Goal: Task Accomplishment & Management: Complete application form

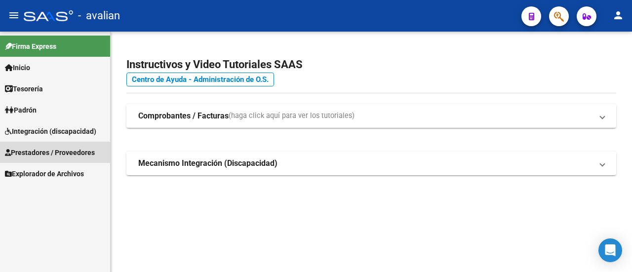
click at [34, 149] on span "Prestadores / Proveedores" at bounding box center [50, 152] width 90 height 11
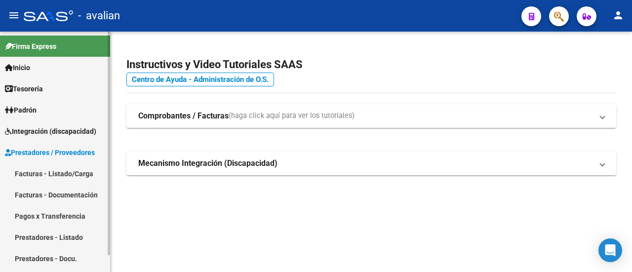
click at [51, 173] on link "Facturas - Listado/Carga" at bounding box center [55, 173] width 110 height 21
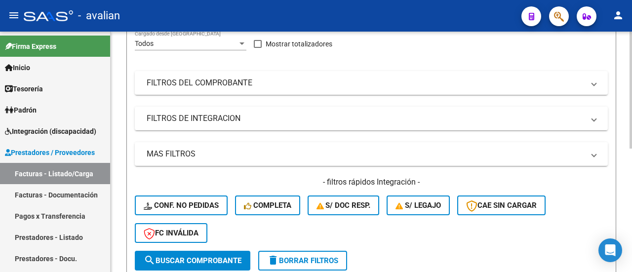
scroll to position [99, 0]
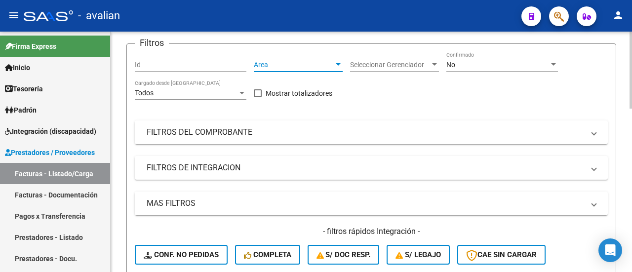
click at [336, 64] on div at bounding box center [337, 64] width 5 height 2
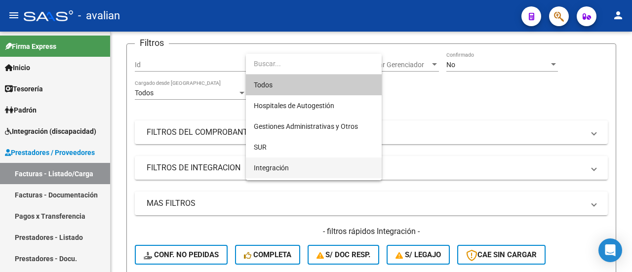
click at [288, 168] on span "Integración" at bounding box center [314, 167] width 120 height 21
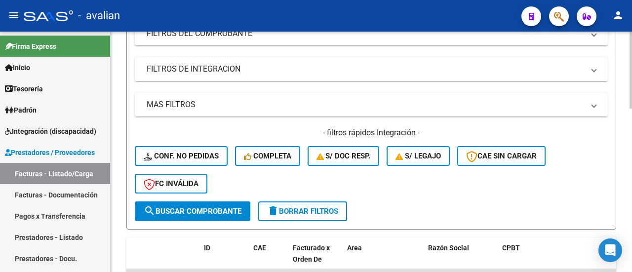
scroll to position [247, 0]
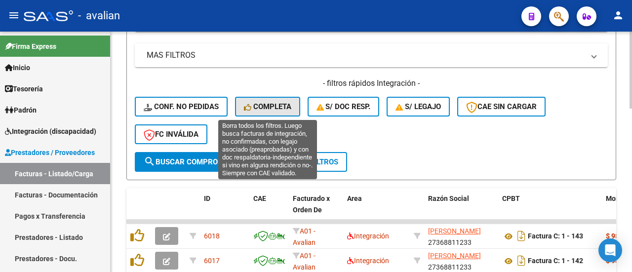
click at [265, 108] on span "Completa" at bounding box center [267, 106] width 47 height 9
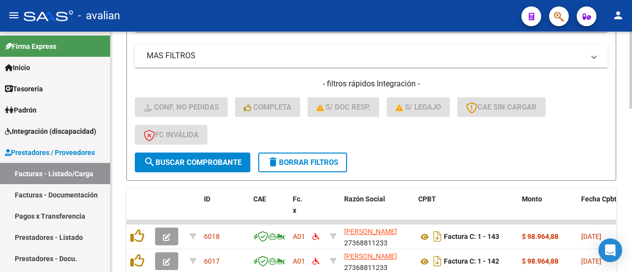
scroll to position [197, 0]
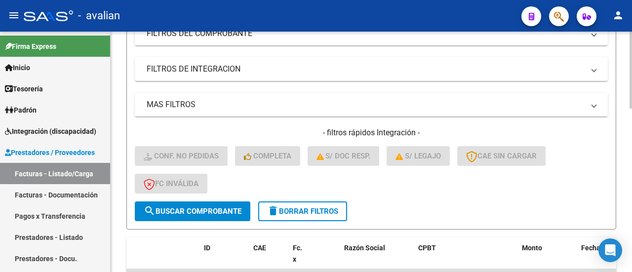
click at [304, 210] on span "delete Borrar Filtros" at bounding box center [302, 211] width 71 height 9
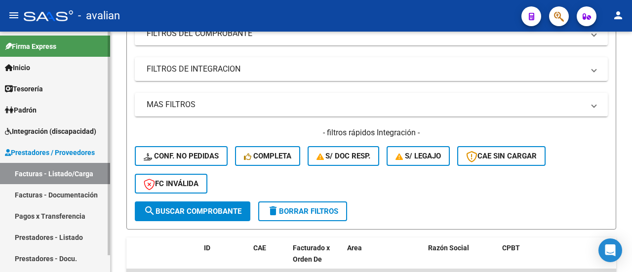
click at [48, 149] on span "Prestadores / Proveedores" at bounding box center [50, 152] width 90 height 11
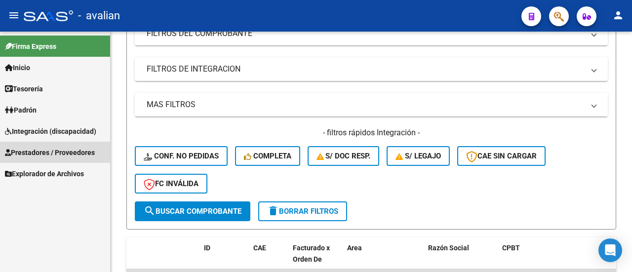
click at [72, 151] on span "Prestadores / Proveedores" at bounding box center [50, 152] width 90 height 11
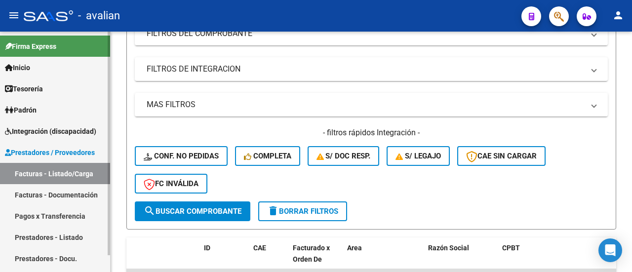
scroll to position [18, 0]
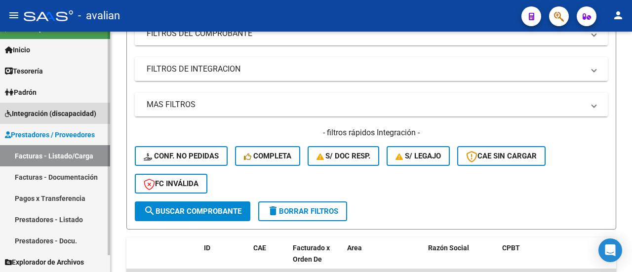
click at [77, 112] on span "Integración (discapacidad)" at bounding box center [50, 113] width 91 height 11
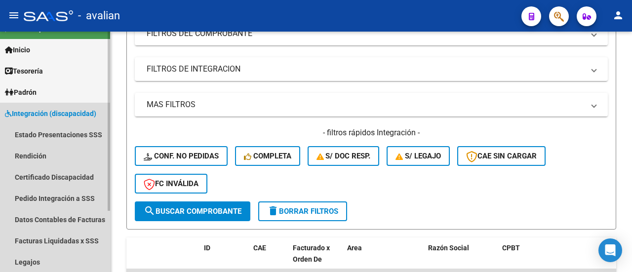
click at [42, 111] on span "Integración (discapacidad)" at bounding box center [50, 113] width 91 height 11
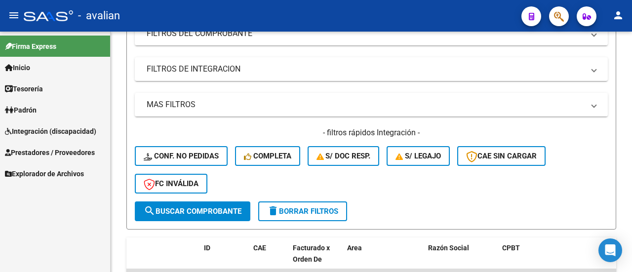
scroll to position [0, 0]
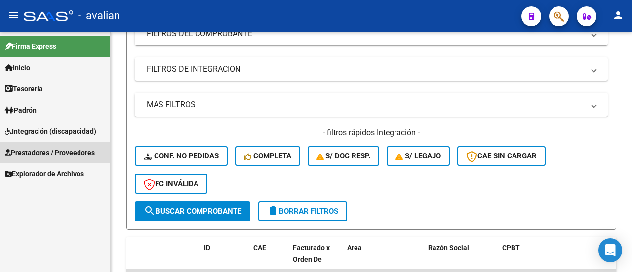
click at [52, 149] on span "Prestadores / Proveedores" at bounding box center [50, 152] width 90 height 11
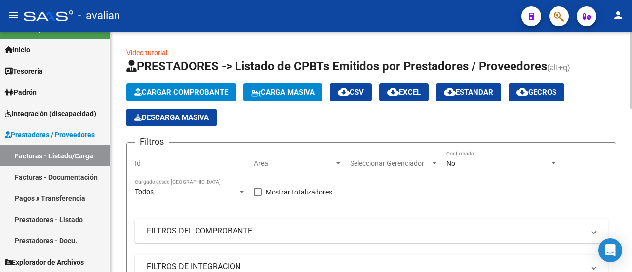
click at [337, 163] on div at bounding box center [337, 163] width 5 height 2
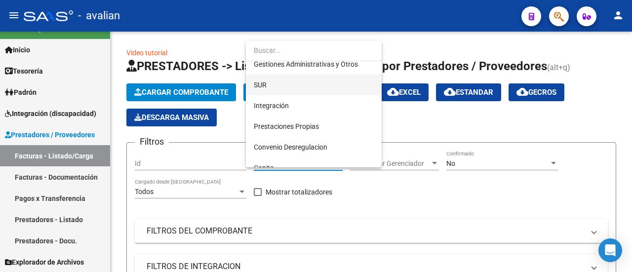
scroll to position [99, 0]
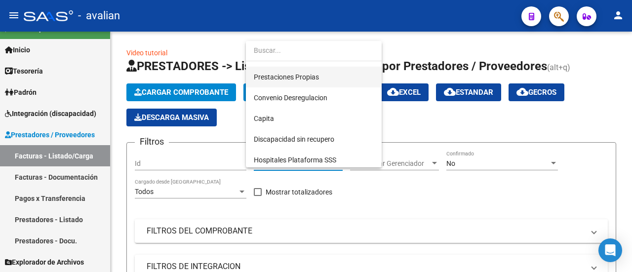
click at [331, 77] on span "Prestaciones Propias" at bounding box center [314, 77] width 120 height 21
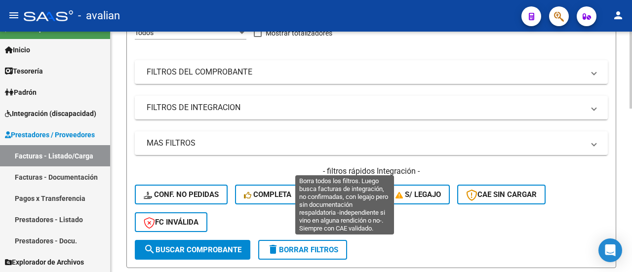
scroll to position [197, 0]
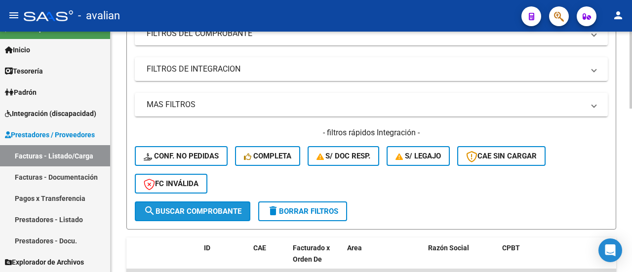
drag, startPoint x: 208, startPoint y: 203, endPoint x: 243, endPoint y: 196, distance: 35.6
click at [209, 203] on button "search Buscar Comprobante" at bounding box center [192, 211] width 115 height 20
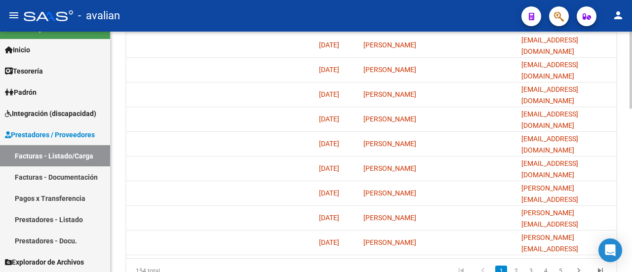
scroll to position [512, 0]
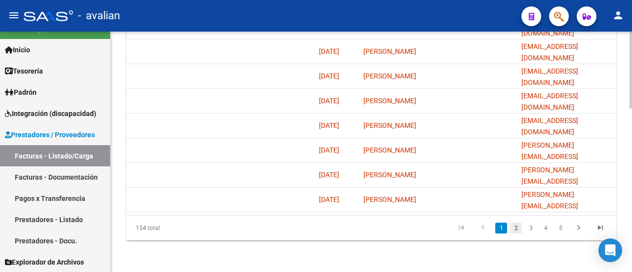
click at [514, 228] on link "2" at bounding box center [516, 228] width 12 height 11
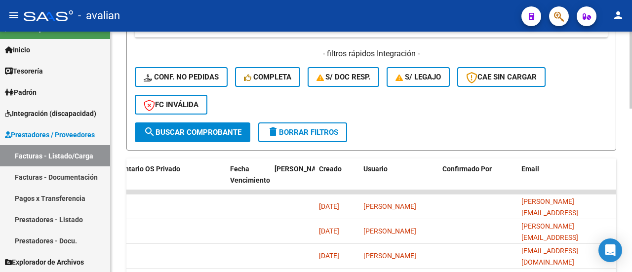
scroll to position [117, 0]
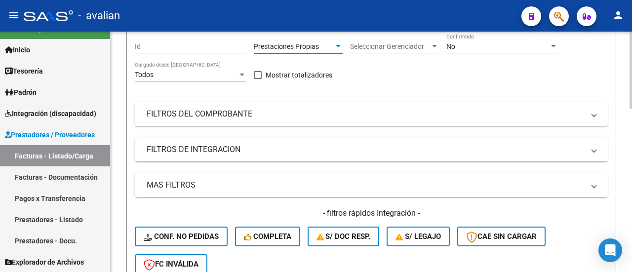
click at [336, 46] on div at bounding box center [337, 46] width 5 height 2
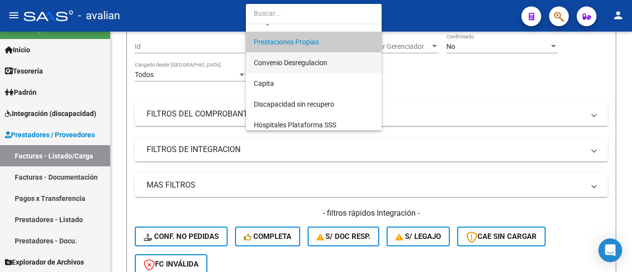
scroll to position [102, 0]
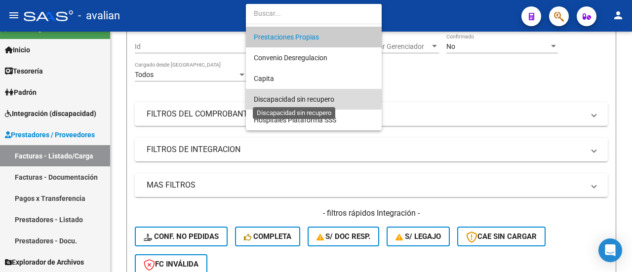
click at [309, 98] on span "Discapacidad sin recupero" at bounding box center [294, 99] width 80 height 8
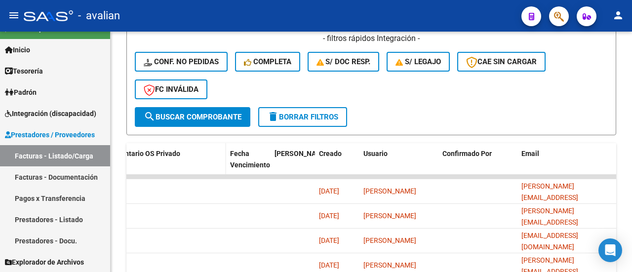
scroll to position [314, 0]
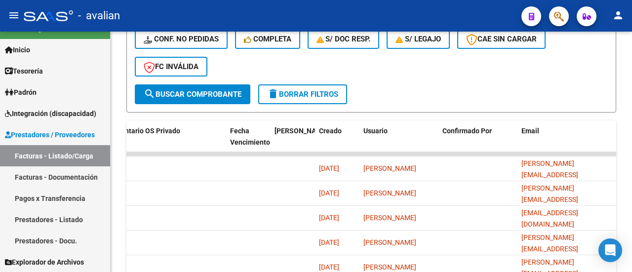
click at [187, 94] on span "search Buscar Comprobante" at bounding box center [193, 94] width 98 height 9
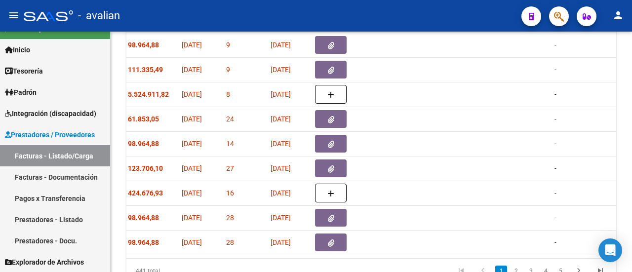
scroll to position [0, 335]
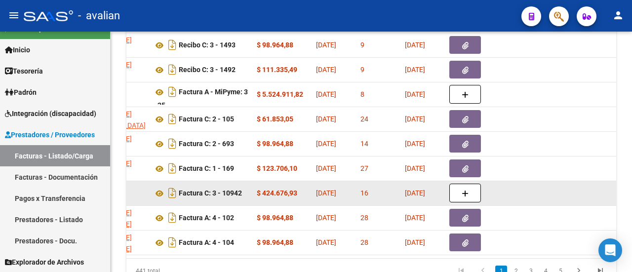
click at [548, 191] on div at bounding box center [531, 192] width 46 height 11
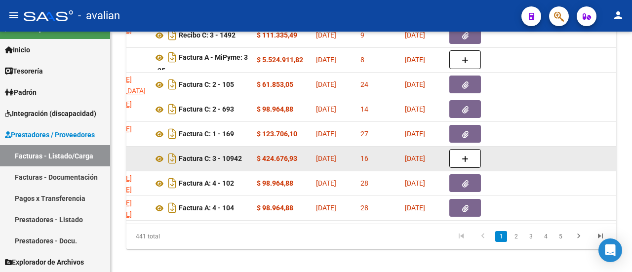
scroll to position [512, 0]
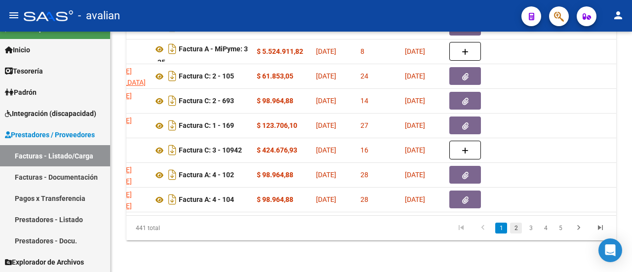
click at [513, 225] on link "2" at bounding box center [516, 228] width 12 height 11
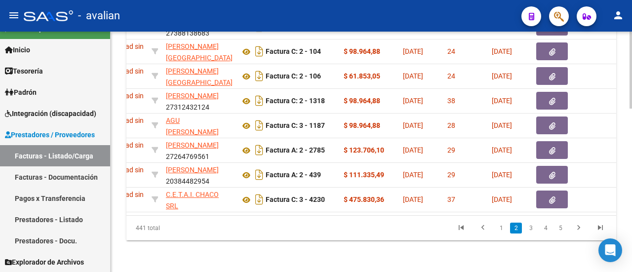
scroll to position [0, 0]
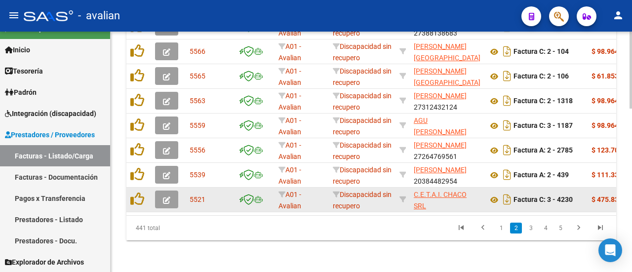
click at [169, 196] on icon "button" at bounding box center [166, 199] width 7 height 7
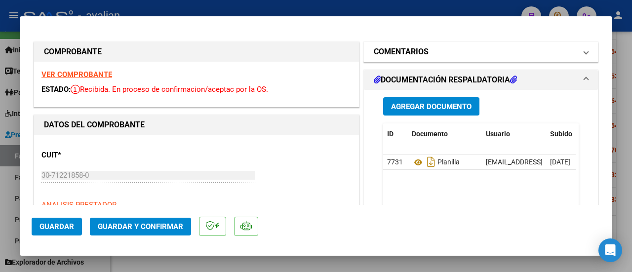
click at [583, 49] on mat-expansion-panel-header "COMENTARIOS" at bounding box center [481, 52] width 234 height 20
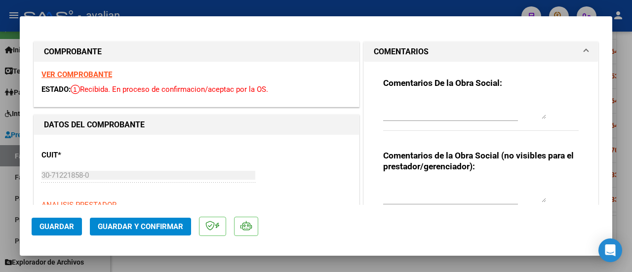
type input "$ 0,00"
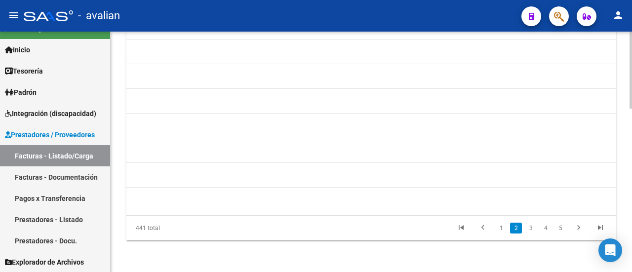
scroll to position [0, 1400]
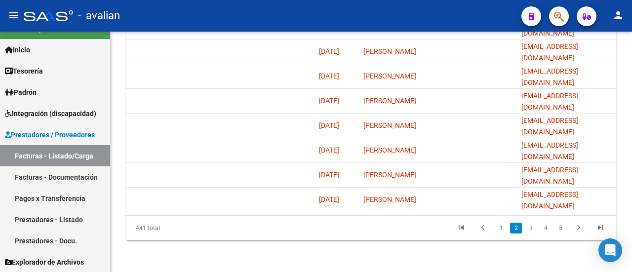
click at [528, 226] on link "3" at bounding box center [530, 228] width 12 height 11
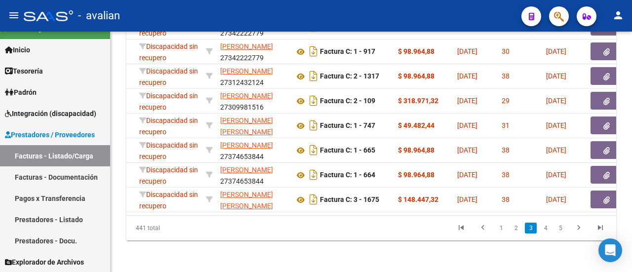
scroll to position [0, 0]
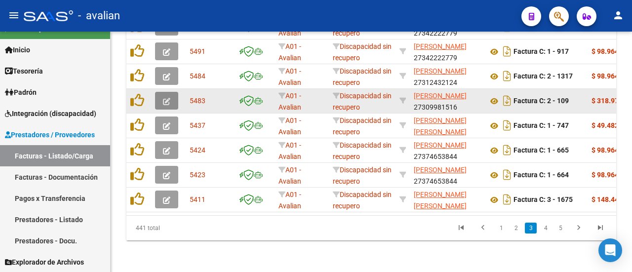
click at [166, 98] on icon "button" at bounding box center [166, 101] width 7 height 7
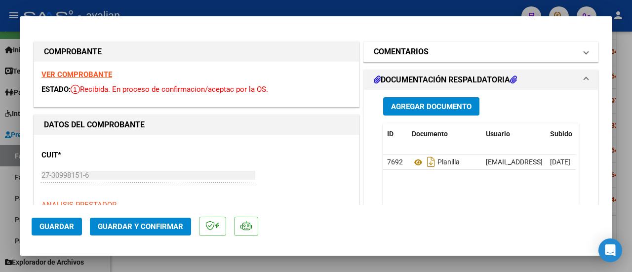
click at [573, 53] on span "COMENTARIOS" at bounding box center [478, 52] width 210 height 12
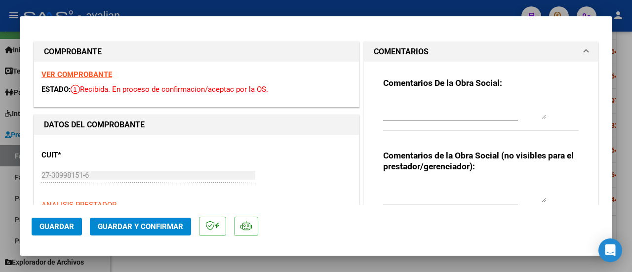
type input "$ 0,00"
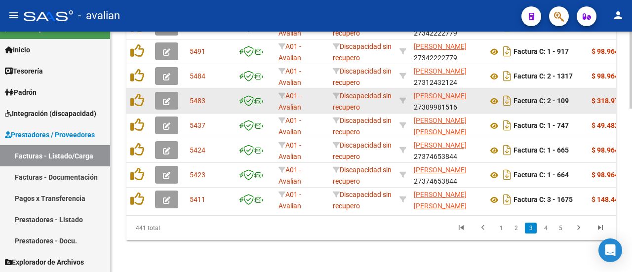
scroll to position [512, 0]
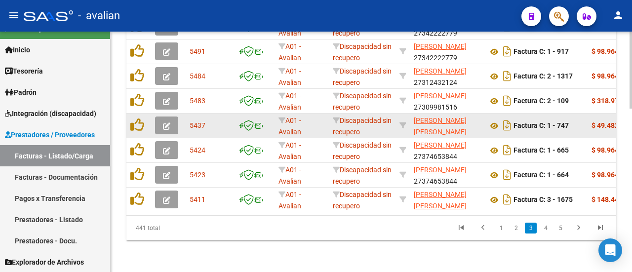
click at [167, 122] on icon "button" at bounding box center [166, 125] width 7 height 7
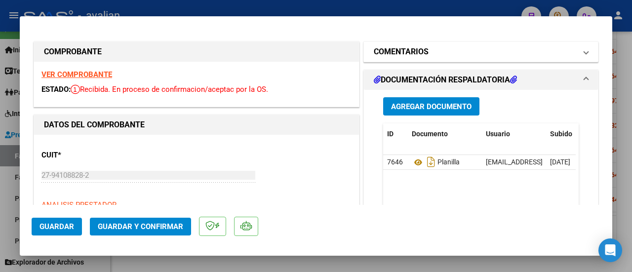
click at [584, 54] on span at bounding box center [586, 52] width 4 height 12
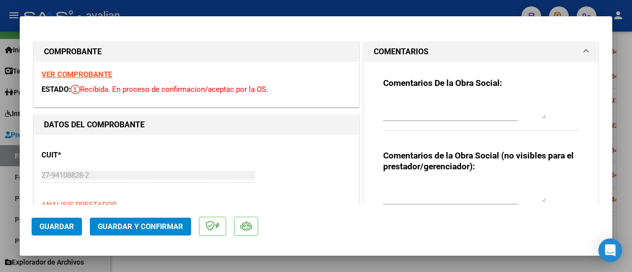
type input "$ 0,00"
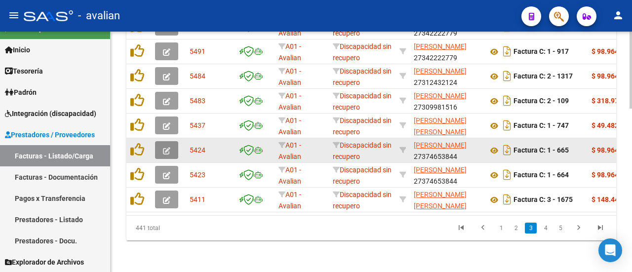
click at [171, 144] on button "button" at bounding box center [166, 150] width 23 height 18
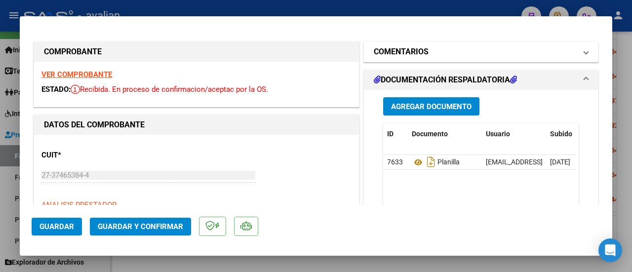
click at [582, 54] on mat-expansion-panel-header "COMENTARIOS" at bounding box center [481, 52] width 234 height 20
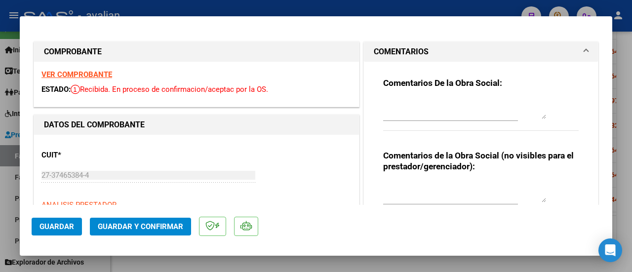
type input "$ 0,00"
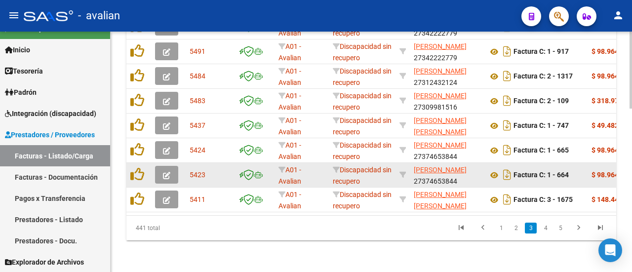
click at [156, 168] on button "button" at bounding box center [166, 175] width 23 height 18
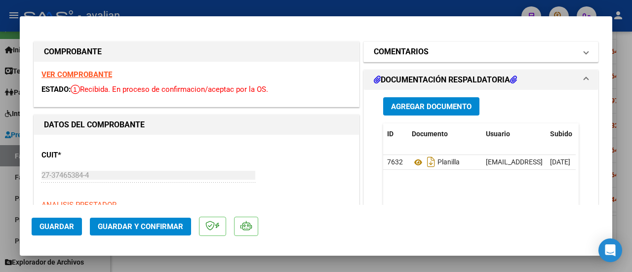
click at [584, 53] on span at bounding box center [586, 52] width 4 height 12
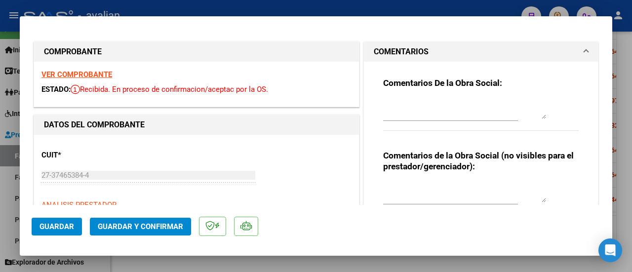
type input "$ 0,00"
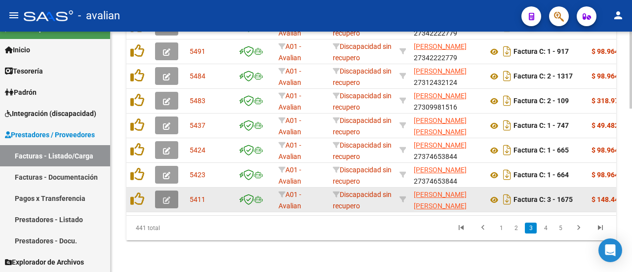
click at [164, 196] on icon "button" at bounding box center [166, 199] width 7 height 7
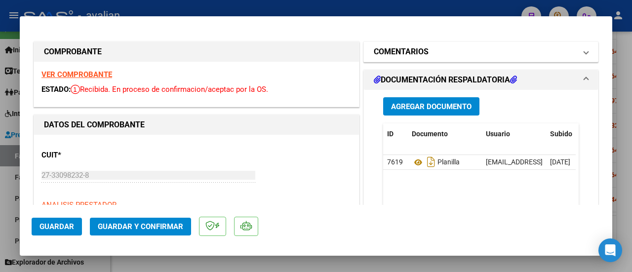
click at [584, 54] on span at bounding box center [586, 52] width 4 height 12
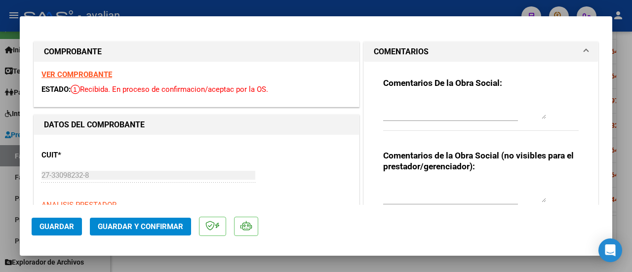
type input "$ 0,00"
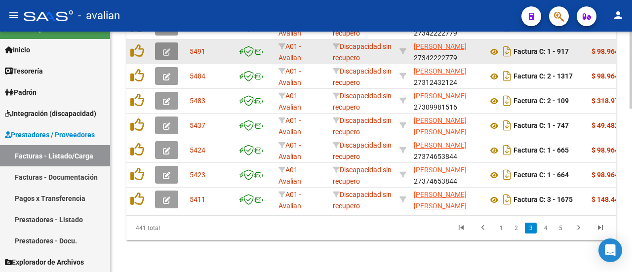
click at [163, 48] on icon "button" at bounding box center [166, 51] width 7 height 7
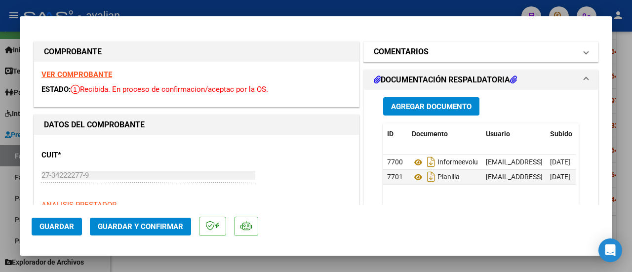
click at [575, 51] on span "COMENTARIOS" at bounding box center [478, 52] width 210 height 12
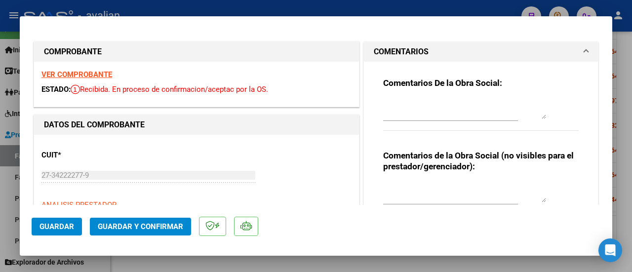
type input "$ 0,00"
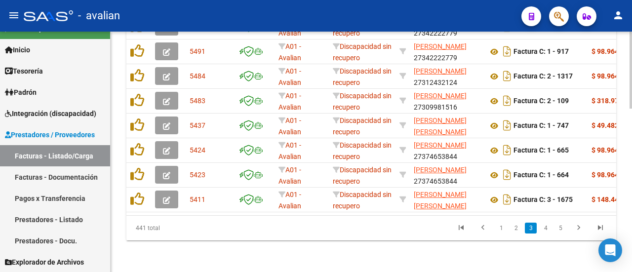
click at [545, 228] on link "4" at bounding box center [545, 228] width 12 height 11
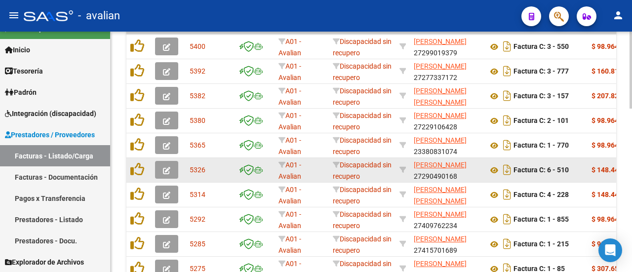
scroll to position [413, 0]
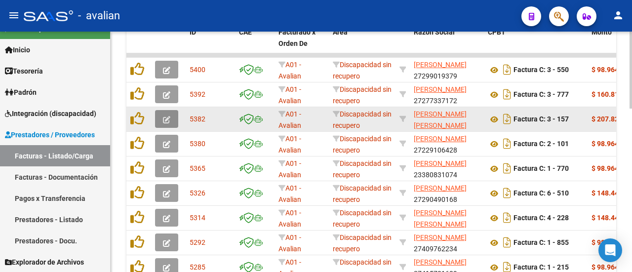
click at [168, 116] on icon "button" at bounding box center [166, 119] width 7 height 7
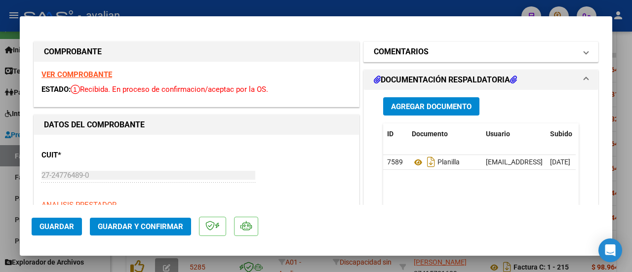
click at [584, 52] on span at bounding box center [586, 52] width 4 height 12
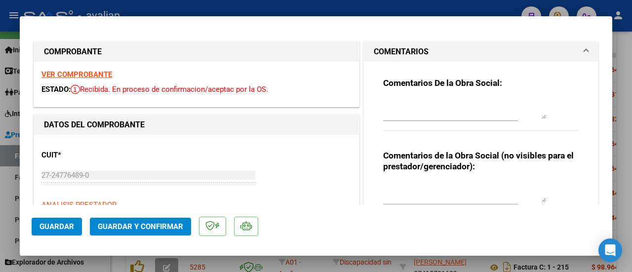
type input "$ 0,00"
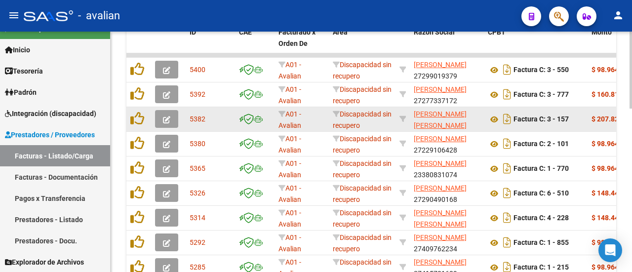
scroll to position [438, 0]
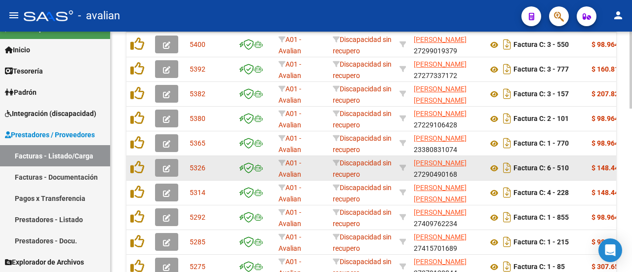
click at [165, 166] on icon "button" at bounding box center [166, 168] width 7 height 7
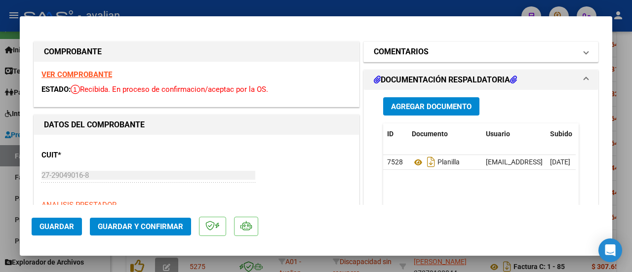
click at [584, 52] on span at bounding box center [586, 52] width 4 height 12
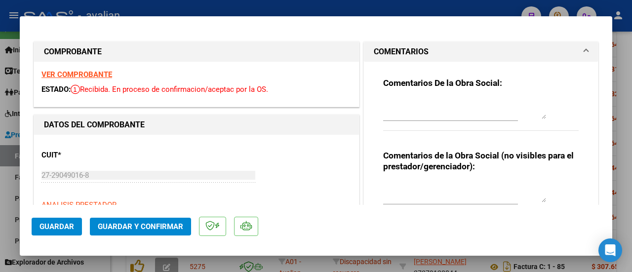
type input "$ 0,00"
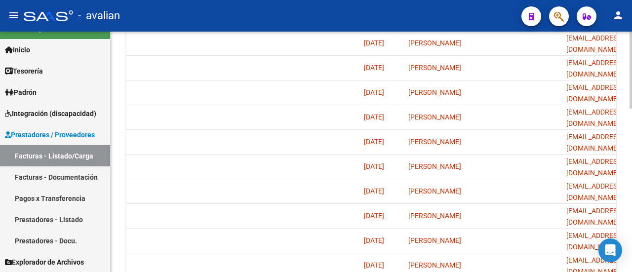
scroll to position [512, 0]
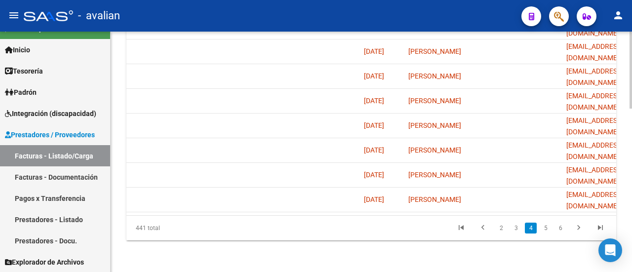
drag, startPoint x: 543, startPoint y: 228, endPoint x: 537, endPoint y: 227, distance: 5.6
click at [543, 228] on link "5" at bounding box center [545, 228] width 12 height 11
click at [546, 225] on link "6" at bounding box center [545, 228] width 12 height 11
click at [545, 230] on link "7" at bounding box center [545, 228] width 12 height 11
click at [549, 227] on link "8" at bounding box center [545, 228] width 12 height 11
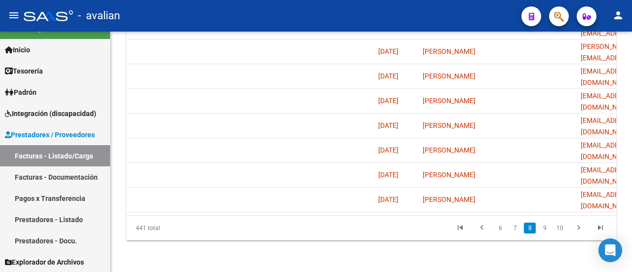
click at [546, 226] on link "9" at bounding box center [544, 228] width 12 height 11
click at [542, 226] on link "10" at bounding box center [543, 228] width 13 height 11
click at [543, 228] on link "11" at bounding box center [543, 228] width 13 height 11
click at [544, 226] on link "12" at bounding box center [543, 228] width 13 height 11
click at [548, 228] on link "13" at bounding box center [543, 228] width 13 height 11
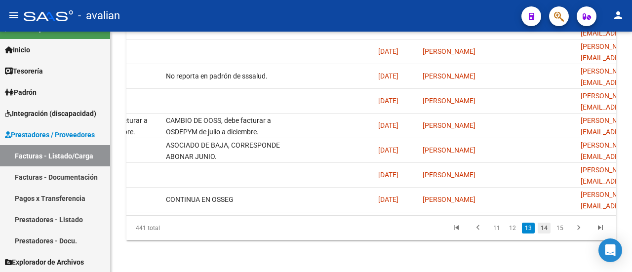
click at [545, 228] on link "14" at bounding box center [543, 228] width 13 height 11
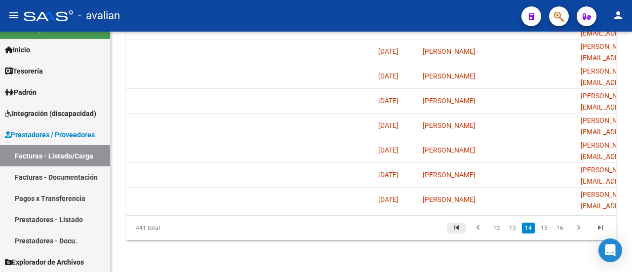
click at [459, 227] on icon "go to first page" at bounding box center [455, 229] width 13 height 12
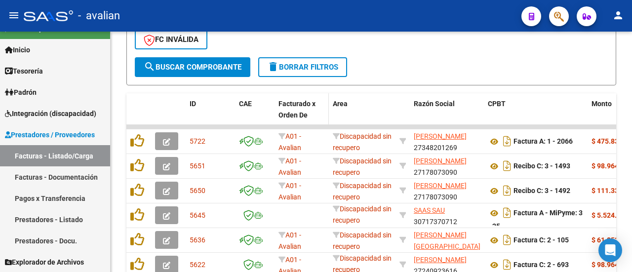
scroll to position [364, 0]
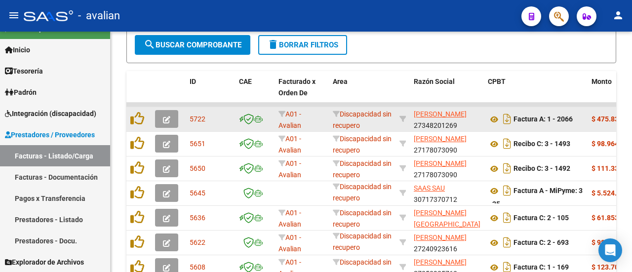
click at [166, 120] on icon "button" at bounding box center [166, 119] width 7 height 7
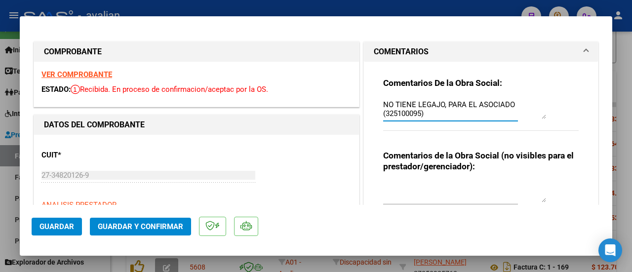
drag, startPoint x: 431, startPoint y: 114, endPoint x: 367, endPoint y: 99, distance: 65.6
click at [367, 99] on div "Comentarios De la Obra Social: NO TIENE LEGAJO, PARA EL ASOCIADO (325100095) Co…" at bounding box center [481, 151] width 234 height 179
click at [460, 195] on textarea at bounding box center [464, 193] width 163 height 20
drag, startPoint x: 444, startPoint y: 114, endPoint x: 370, endPoint y: 98, distance: 75.8
click at [370, 98] on div "Comentarios De la Obra Social: NO TIENE LEGAJO, PARA EL ASOCIADO (325100095) Co…" at bounding box center [481, 151] width 234 height 179
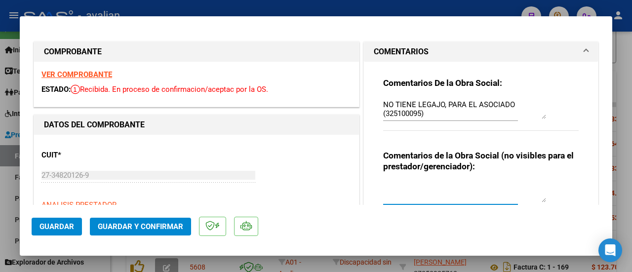
click at [413, 195] on textarea at bounding box center [464, 193] width 163 height 20
paste textarea "NO TIENE LEGAJO, PARA EL ASOCIADO (325100095)"
type textarea "NO TIENE LEGAJO, PARA EL ASOCIADO (325100095)"
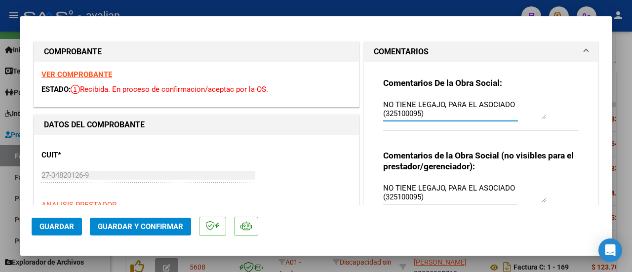
drag, startPoint x: 429, startPoint y: 111, endPoint x: 365, endPoint y: 96, distance: 65.5
click at [365, 96] on div "Comentarios De la Obra Social: NO TIENE LEGAJO, PARA EL ASOCIADO (325100095) Co…" at bounding box center [481, 151] width 234 height 179
click at [56, 224] on span "Guardar" at bounding box center [56, 226] width 35 height 9
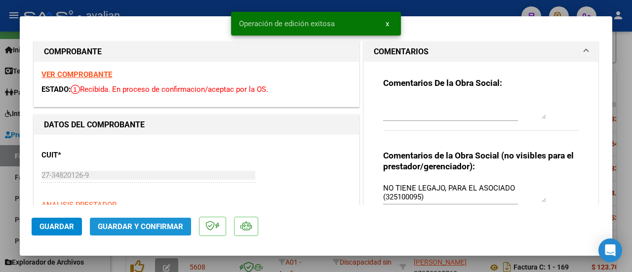
click at [120, 229] on span "Guardar y Confirmar" at bounding box center [140, 226] width 85 height 9
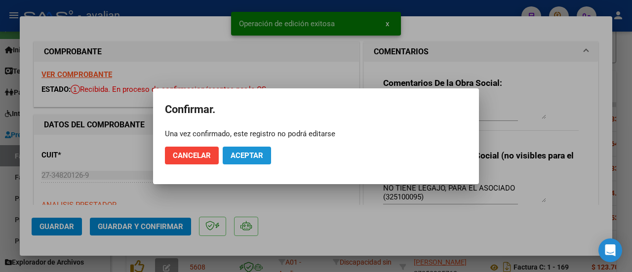
click at [239, 149] on button "Aceptar" at bounding box center [247, 156] width 48 height 18
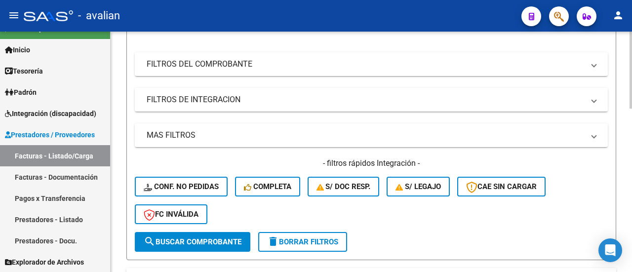
scroll to position [197, 0]
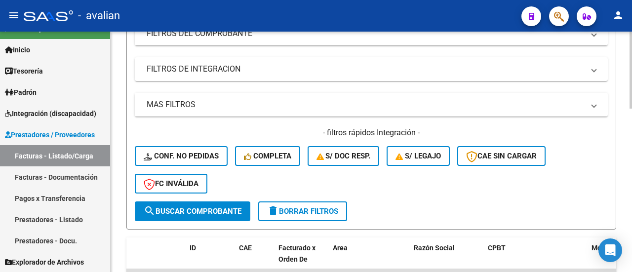
click at [220, 211] on span "search Buscar Comprobante" at bounding box center [193, 211] width 98 height 9
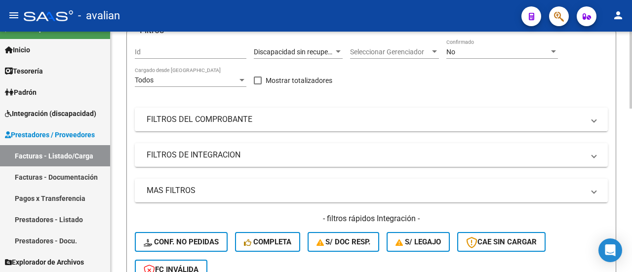
scroll to position [99, 0]
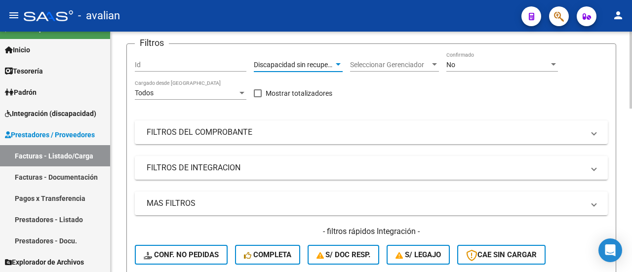
click at [339, 62] on div at bounding box center [338, 65] width 9 height 8
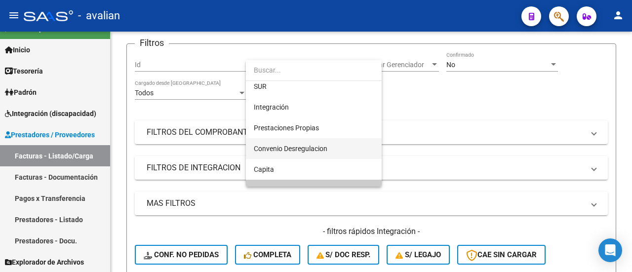
scroll to position [52, 0]
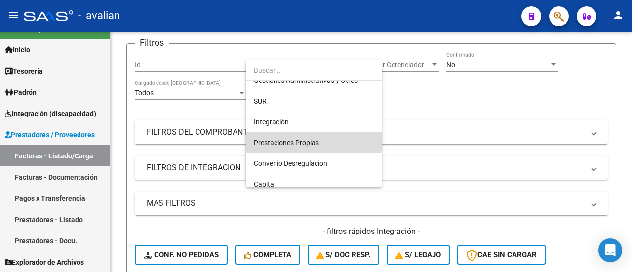
click at [298, 137] on span "Prestaciones Propias" at bounding box center [314, 142] width 120 height 21
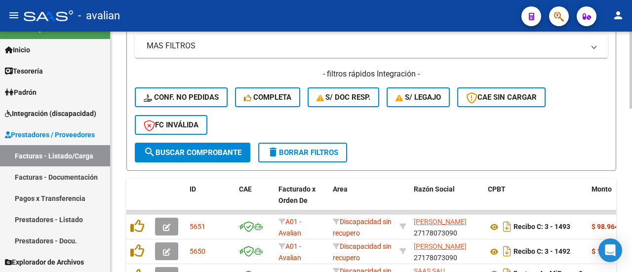
scroll to position [296, 0]
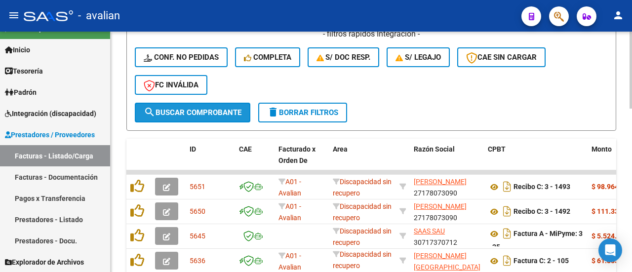
click at [197, 108] on span "search Buscar Comprobante" at bounding box center [193, 112] width 98 height 9
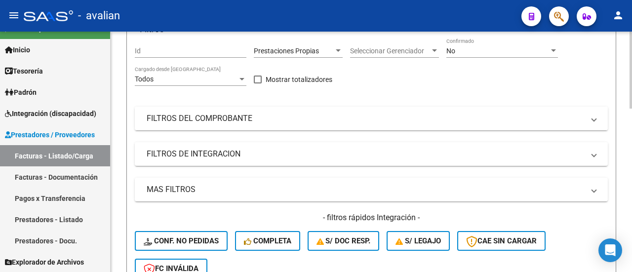
scroll to position [18, 0]
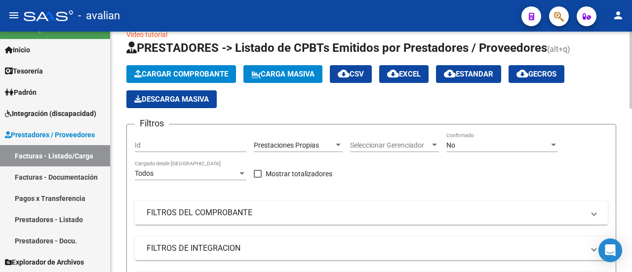
click at [338, 142] on div at bounding box center [338, 145] width 9 height 8
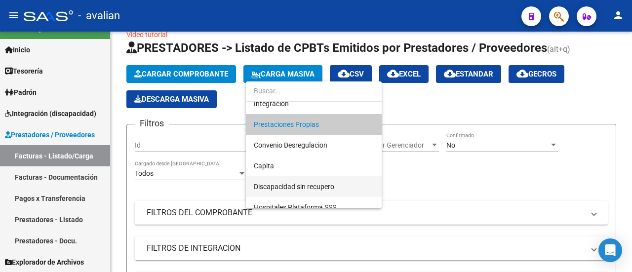
scroll to position [102, 0]
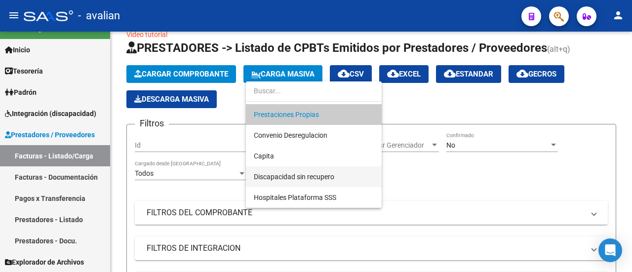
click at [316, 170] on span "Discapacidad sin recupero" at bounding box center [314, 176] width 120 height 21
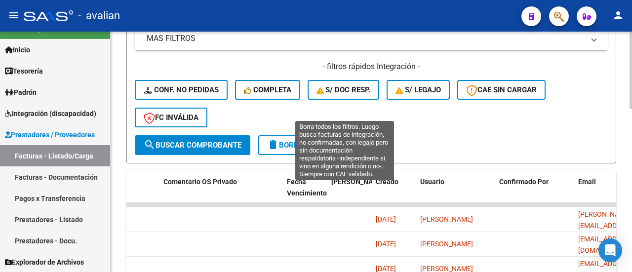
scroll to position [0, 0]
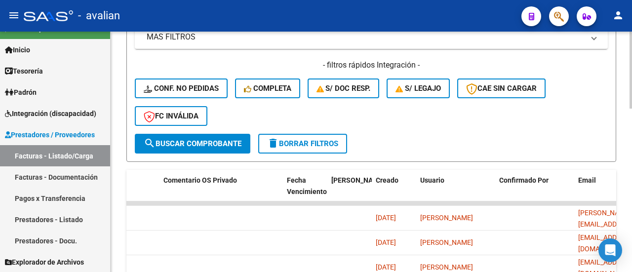
click at [194, 143] on span "search Buscar Comprobante" at bounding box center [193, 143] width 98 height 9
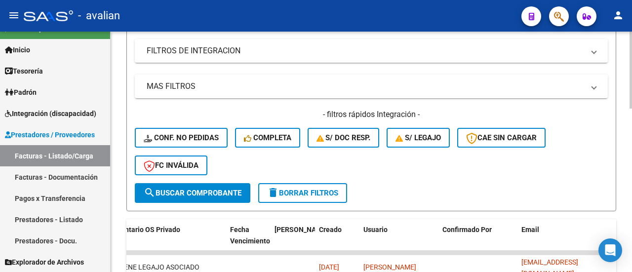
click at [323, 189] on span "delete Borrar Filtros" at bounding box center [302, 192] width 71 height 9
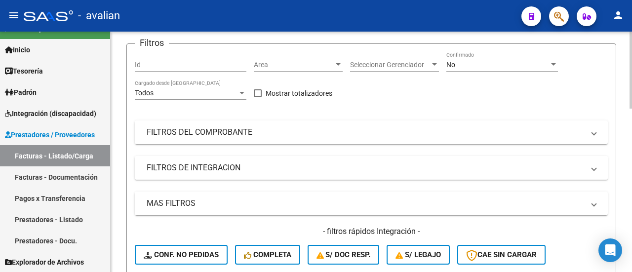
click at [212, 169] on mat-panel-title "FILTROS DE INTEGRACION" at bounding box center [365, 167] width 437 height 11
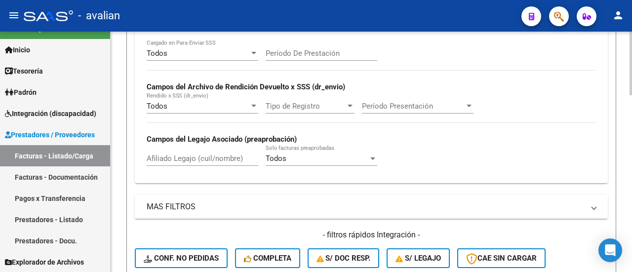
click at [176, 209] on mat-panel-title "MAS FILTROS" at bounding box center [365, 206] width 437 height 11
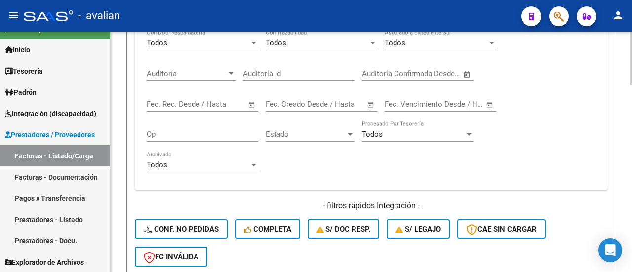
scroll to position [395, 0]
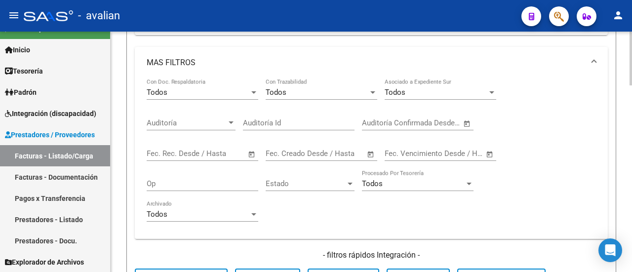
click at [229, 122] on div at bounding box center [230, 122] width 5 height 2
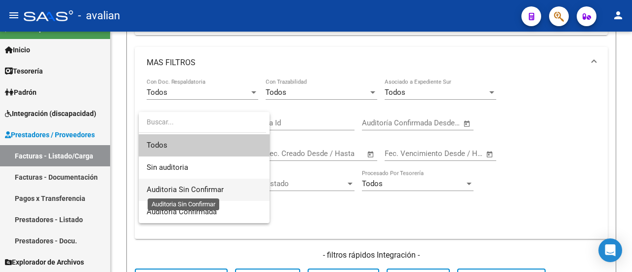
click at [211, 190] on span "Auditoria Sin Confirmar" at bounding box center [185, 189] width 77 height 9
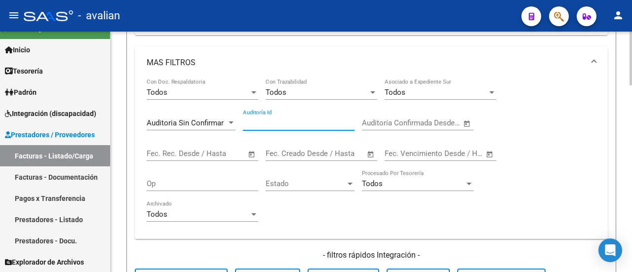
click at [260, 125] on input "Auditoría Id" at bounding box center [299, 122] width 112 height 9
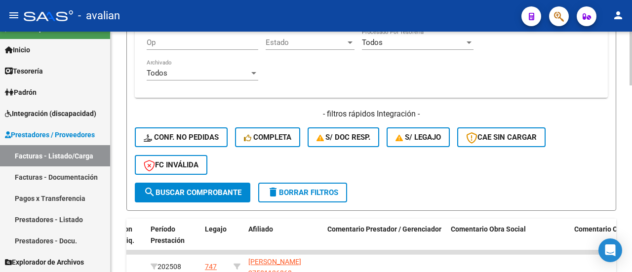
scroll to position [543, 0]
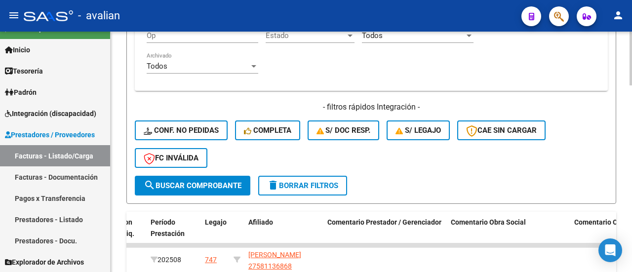
type input "-1"
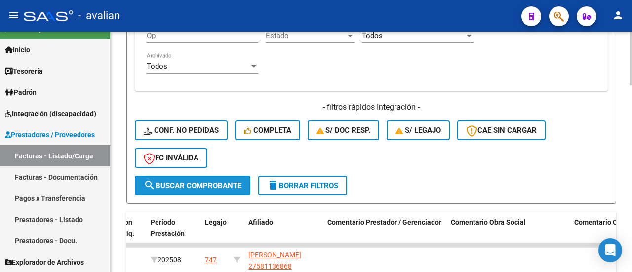
drag, startPoint x: 218, startPoint y: 183, endPoint x: 261, endPoint y: 170, distance: 45.7
click at [218, 183] on span "search Buscar Comprobante" at bounding box center [193, 185] width 98 height 9
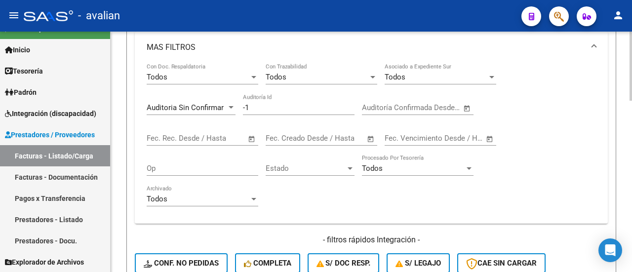
scroll to position [398, 0]
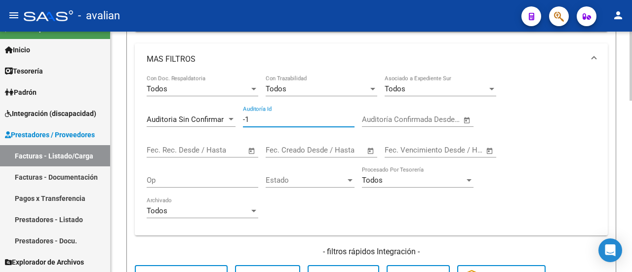
drag, startPoint x: 258, startPoint y: 117, endPoint x: 242, endPoint y: 118, distance: 15.4
click at [243, 118] on input "-1" at bounding box center [299, 119] width 112 height 9
click at [229, 118] on div at bounding box center [230, 119] width 5 height 2
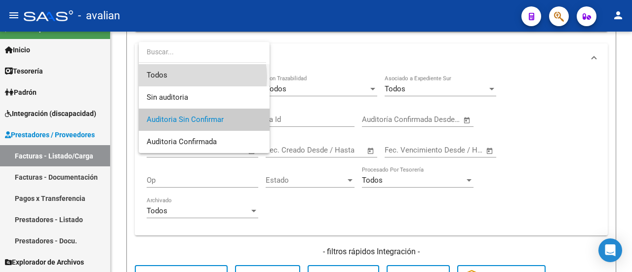
click at [188, 77] on span "Todos" at bounding box center [204, 75] width 115 height 22
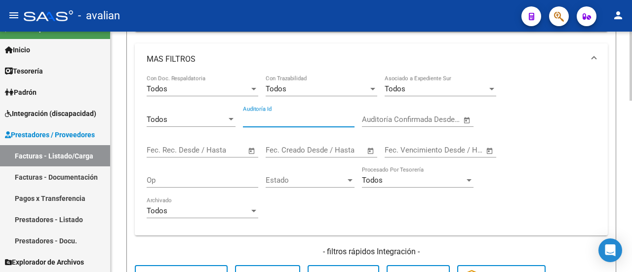
click at [285, 120] on input "Auditoría Id" at bounding box center [299, 119] width 112 height 9
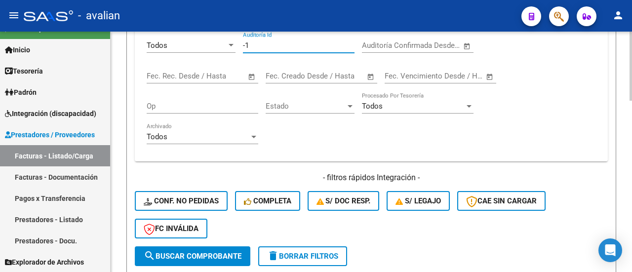
scroll to position [497, 0]
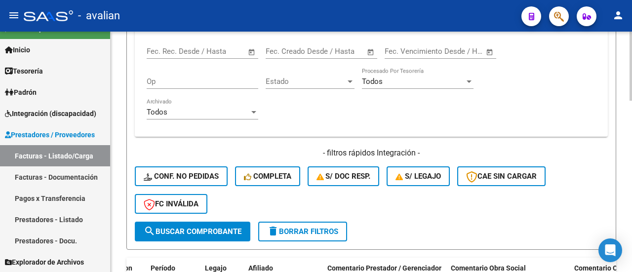
type input "-1"
click at [346, 82] on div at bounding box center [349, 81] width 9 height 8
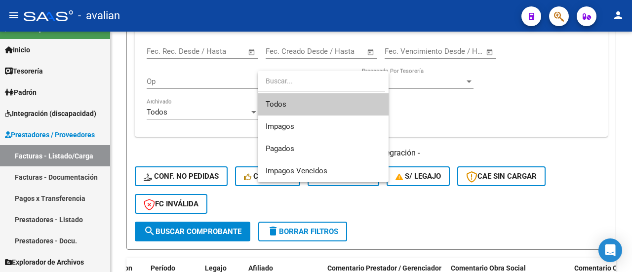
click at [423, 111] on div at bounding box center [316, 136] width 632 height 272
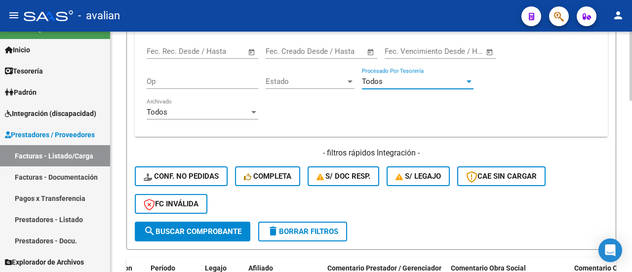
click at [466, 78] on div at bounding box center [468, 81] width 9 height 8
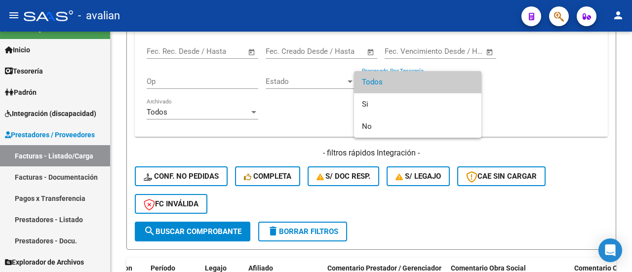
click at [545, 70] on div at bounding box center [316, 136] width 632 height 272
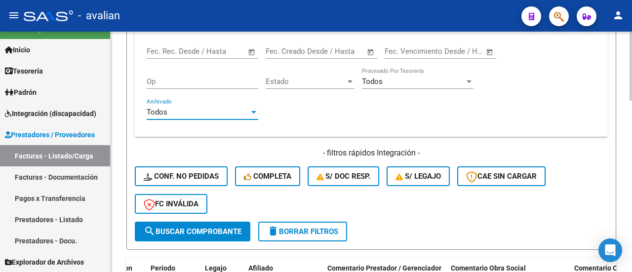
click at [255, 113] on div at bounding box center [253, 112] width 5 height 2
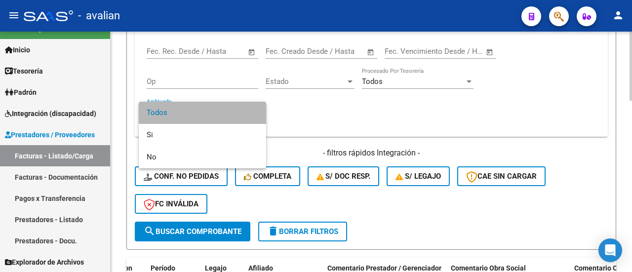
click at [254, 113] on span "Todos" at bounding box center [203, 113] width 112 height 22
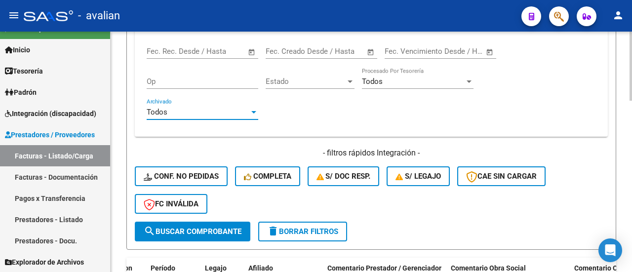
scroll to position [546, 0]
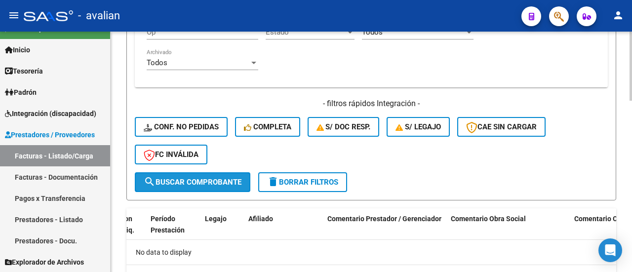
click at [224, 183] on span "search Buscar Comprobante" at bounding box center [193, 182] width 98 height 9
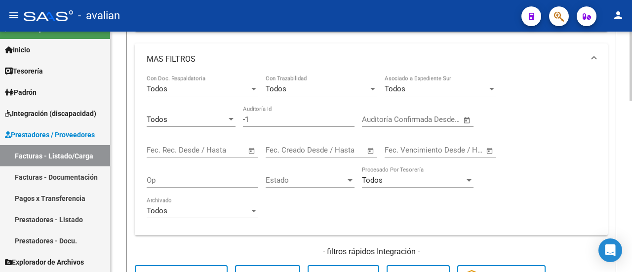
scroll to position [349, 0]
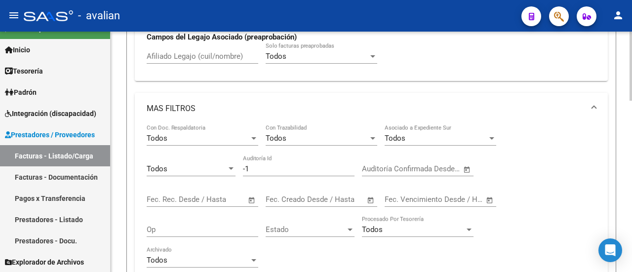
click at [180, 102] on mat-expansion-panel-header "MAS FILTROS" at bounding box center [371, 109] width 473 height 32
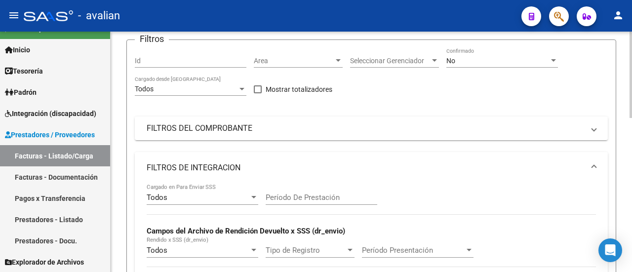
scroll to position [102, 0]
click at [212, 122] on mat-expansion-panel-header "FILTROS DEL COMPROBANTE" at bounding box center [371, 129] width 473 height 24
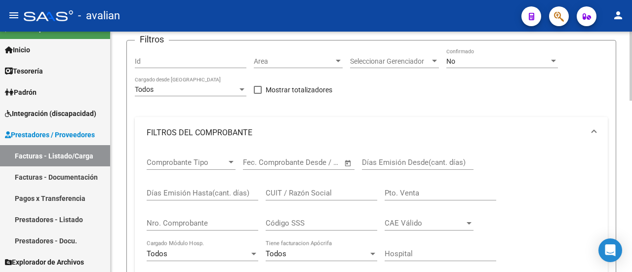
click at [209, 130] on mat-panel-title "FILTROS DEL COMPROBANTE" at bounding box center [365, 132] width 437 height 11
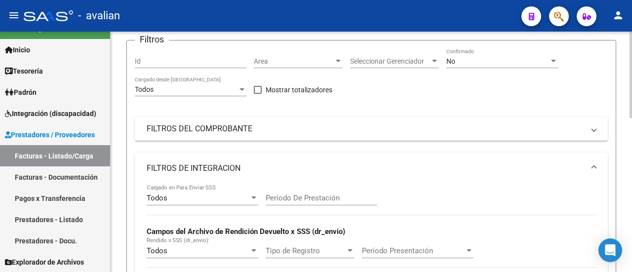
click at [245, 84] on div "Todos Cargado desde [GEOGRAPHIC_DATA]" at bounding box center [191, 86] width 112 height 20
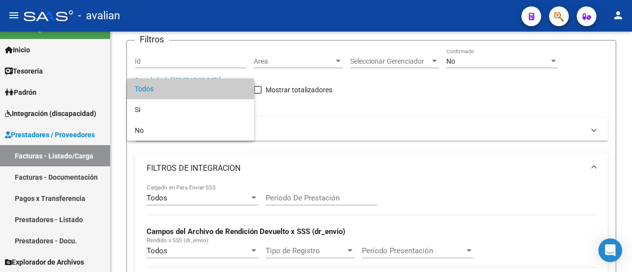
click at [242, 88] on span "Todos" at bounding box center [191, 88] width 112 height 21
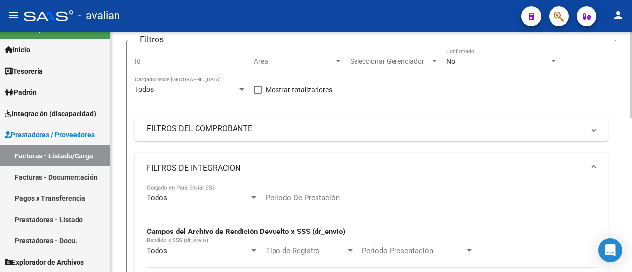
click at [353, 104] on div "Filtros Id Area Area Seleccionar Gerenciador Seleccionar Gerenciador No Confirm…" at bounding box center [371, 248] width 473 height 400
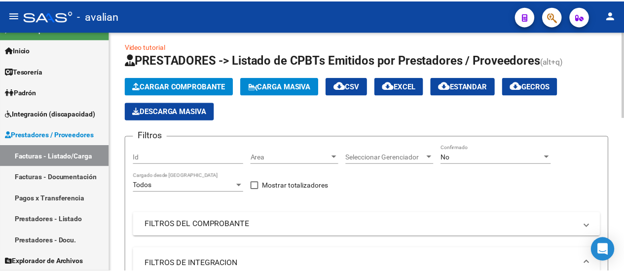
scroll to position [3, 0]
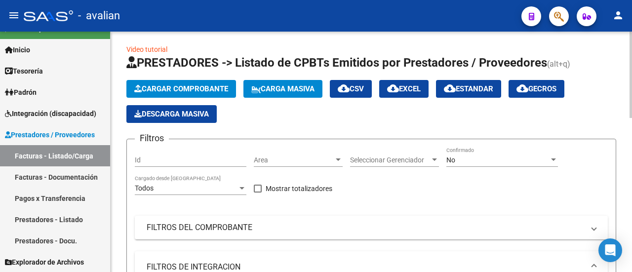
click at [433, 160] on div at bounding box center [434, 159] width 5 height 2
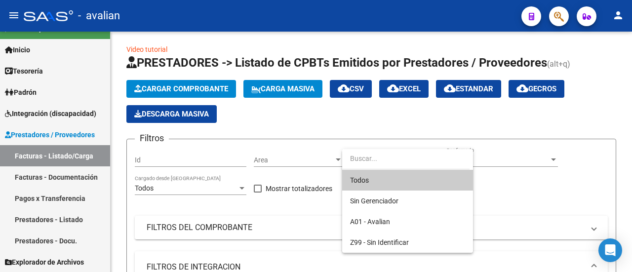
click at [515, 198] on div at bounding box center [316, 136] width 632 height 272
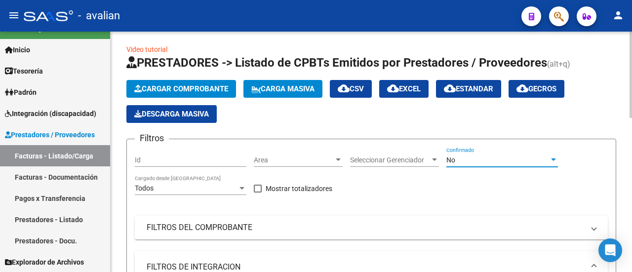
click at [550, 158] on div at bounding box center [553, 160] width 9 height 8
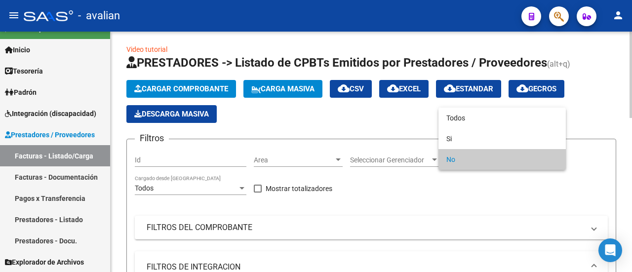
drag, startPoint x: 413, startPoint y: 220, endPoint x: 406, endPoint y: 212, distance: 11.2
click at [410, 216] on div at bounding box center [316, 136] width 632 height 272
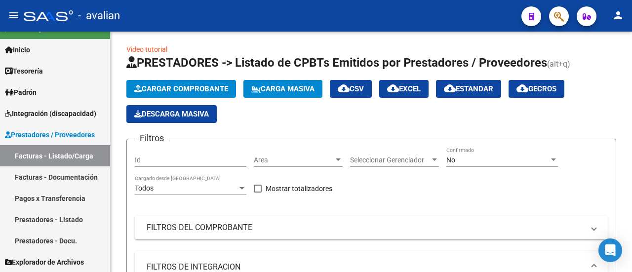
click at [619, 14] on mat-icon "person" at bounding box center [618, 15] width 12 height 12
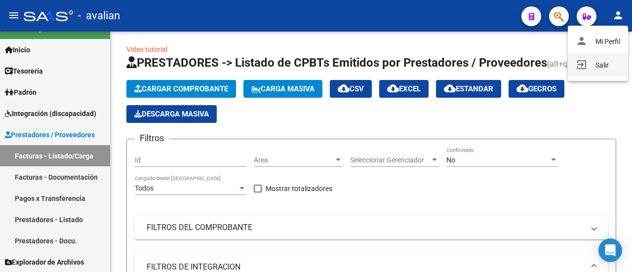
click at [591, 67] on button "exit_to_app Salir" at bounding box center [597, 65] width 60 height 24
